Goal: Task Accomplishment & Management: Use online tool/utility

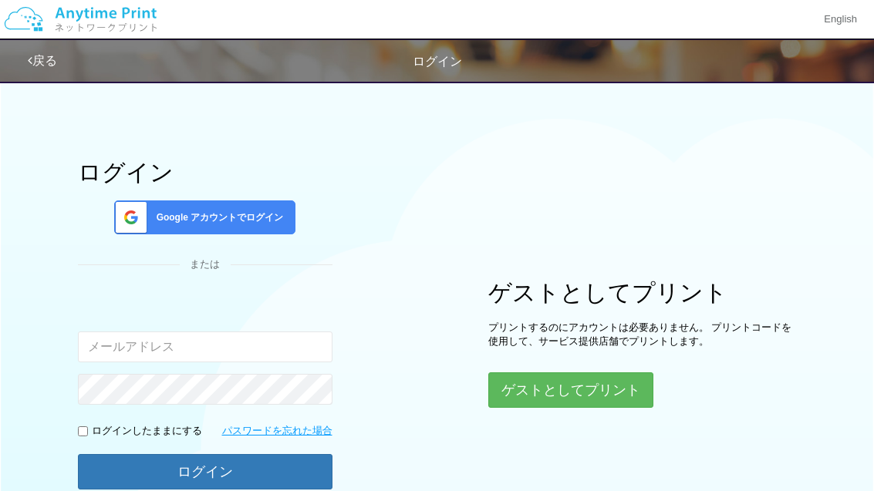
click at [214, 217] on span "Google アカウントでログイン" at bounding box center [216, 217] width 133 height 13
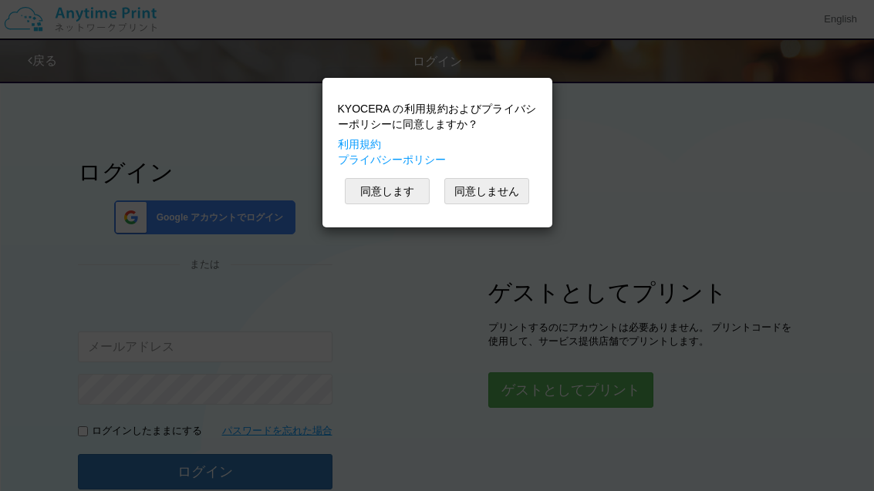
click at [395, 189] on button "同意します" at bounding box center [387, 191] width 85 height 26
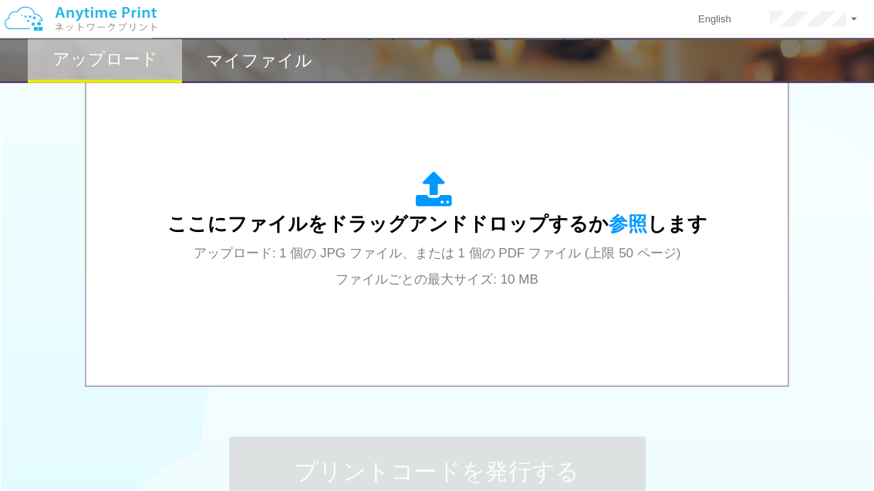
scroll to position [510, 0]
click at [499, 244] on div "ここにファイルをドラッグアンドドロップするか 参照 します アップロード: 1 個の JPG ファイル、または 1 個の PDF ファイル (上限 50 ペー…" at bounding box center [437, 231] width 540 height 120
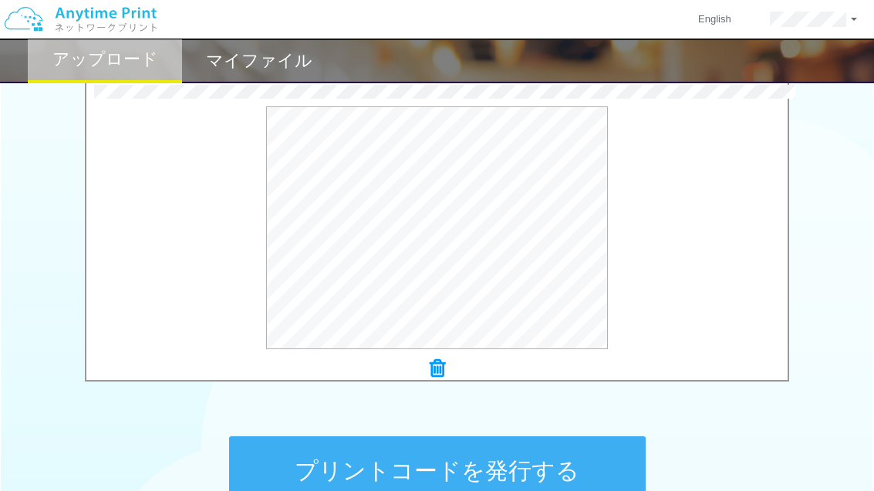
click at [0, 0] on button "プレビュー" at bounding box center [0, 0] width 0 height 0
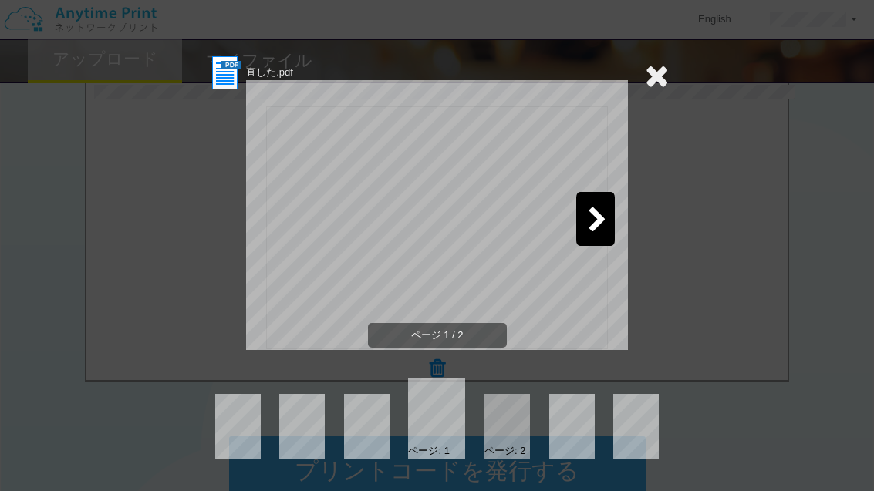
click at [605, 226] on icon at bounding box center [597, 220] width 19 height 27
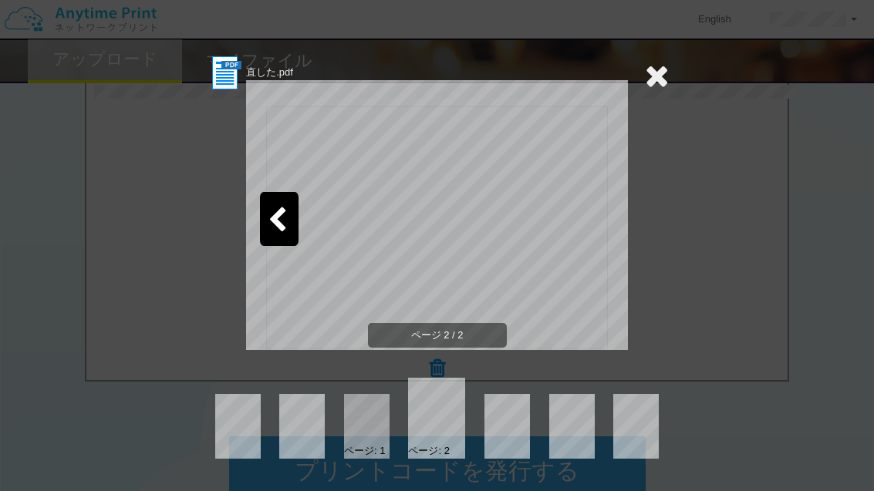
click at [282, 220] on icon at bounding box center [277, 220] width 19 height 27
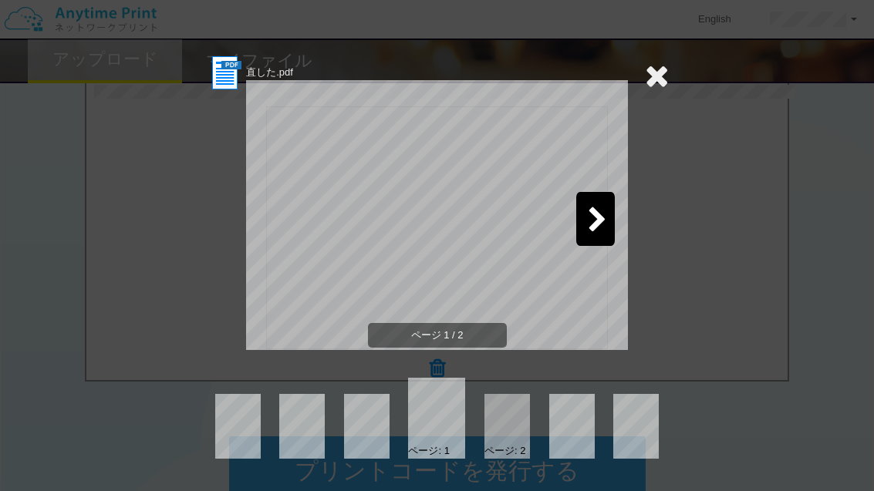
click at [604, 232] on icon at bounding box center [597, 220] width 19 height 27
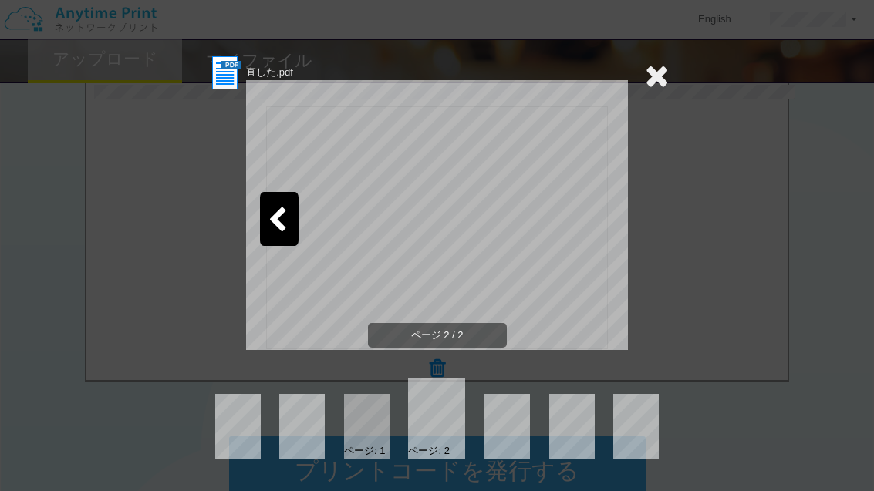
click at [279, 238] on div at bounding box center [279, 219] width 39 height 54
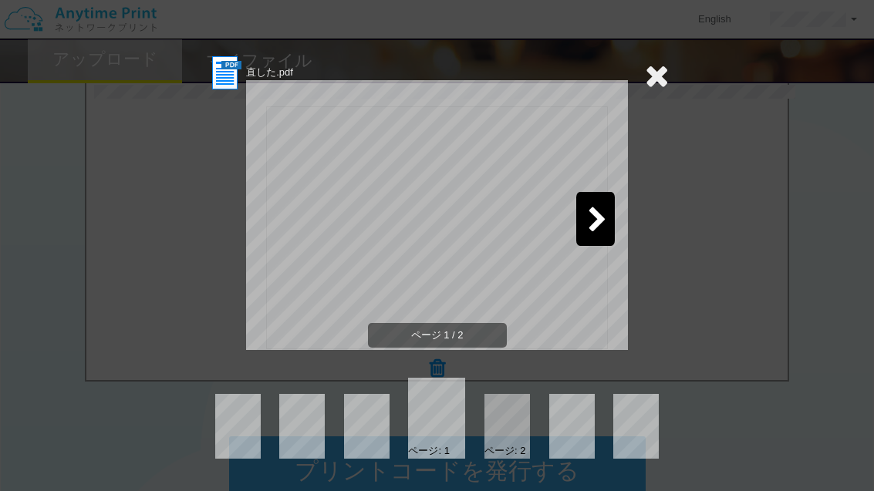
click at [659, 66] on icon at bounding box center [657, 75] width 24 height 31
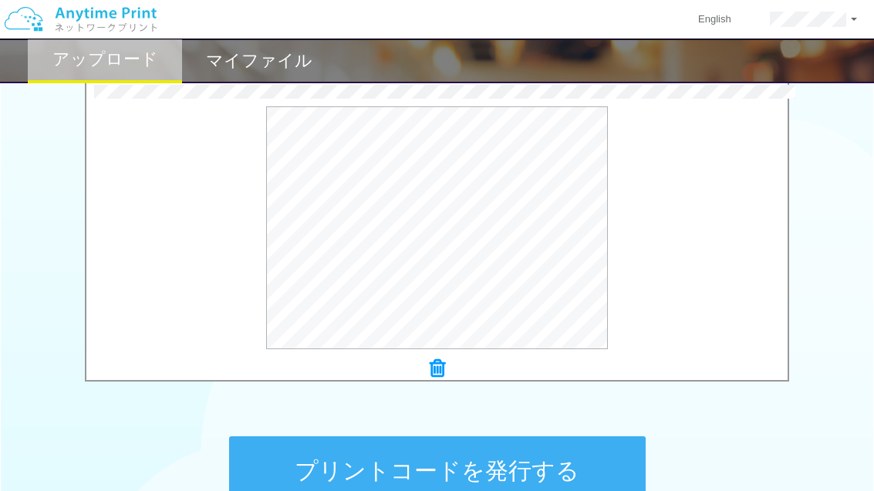
click at [513, 472] on button "プリントコードを発行する" at bounding box center [437, 470] width 416 height 69
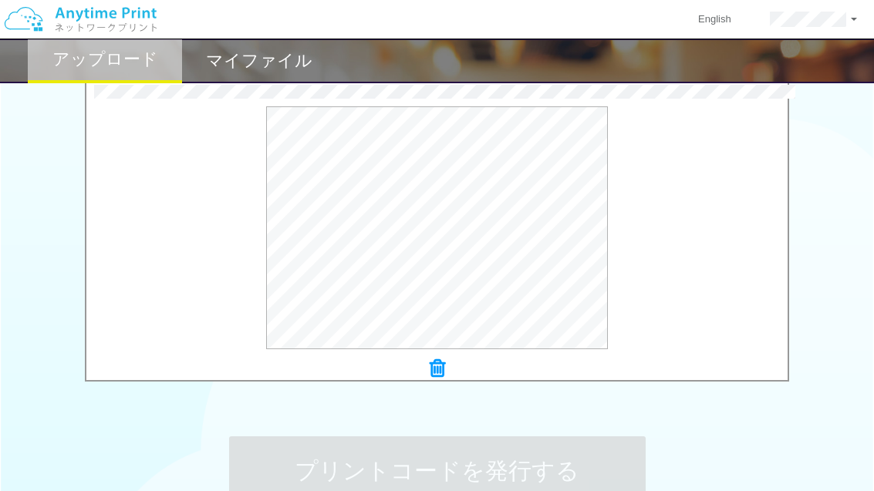
scroll to position [0, 0]
